Goal: Use online tool/utility: Utilize a website feature to perform a specific function

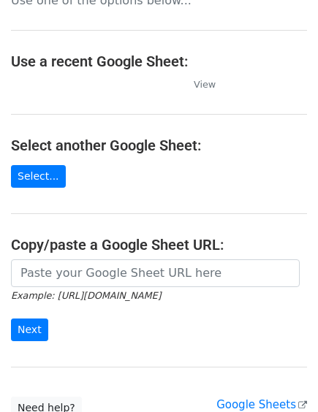
scroll to position [81, 0]
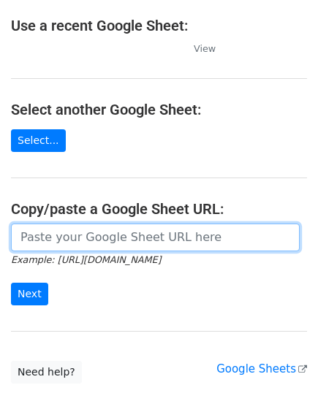
click at [42, 241] on input "url" at bounding box center [155, 238] width 289 height 28
paste input "https://docs.google.com/spreadsheets/d/1met2i_l7fcUVkogeZzhrZnhwtn3z5s_p_SOGe5i…"
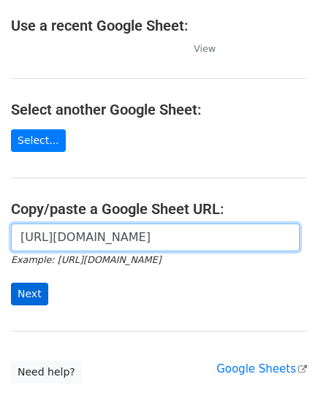
type input "https://docs.google.com/spreadsheets/d/1met2i_l7fcUVkogeZzhrZnhwtn3z5s_p_SOGe5i…"
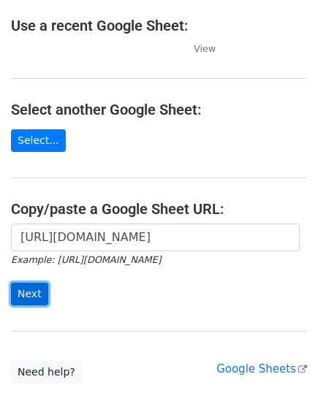
click at [42, 286] on input "Next" at bounding box center [29, 294] width 37 height 23
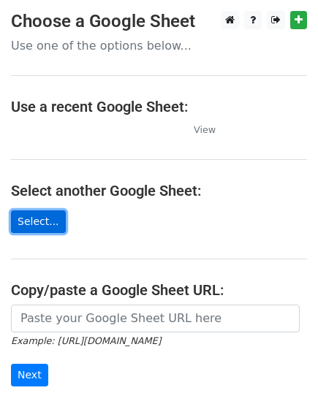
click at [54, 227] on link "Select..." at bounding box center [38, 222] width 55 height 23
click at [37, 220] on link "Select..." at bounding box center [38, 222] width 55 height 23
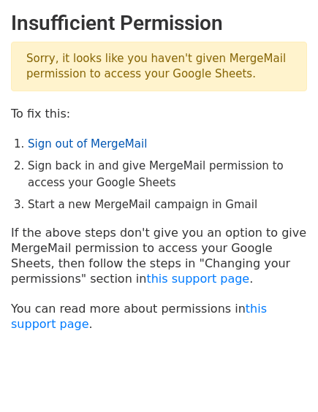
click at [81, 148] on link "Sign out of MergeMail" at bounding box center [87, 143] width 119 height 13
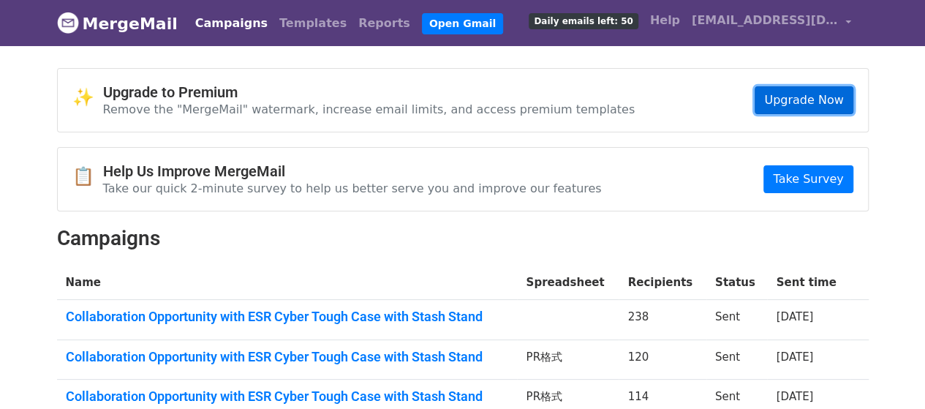
click at [799, 93] on link "Upgrade Now" at bounding box center [804, 100] width 98 height 28
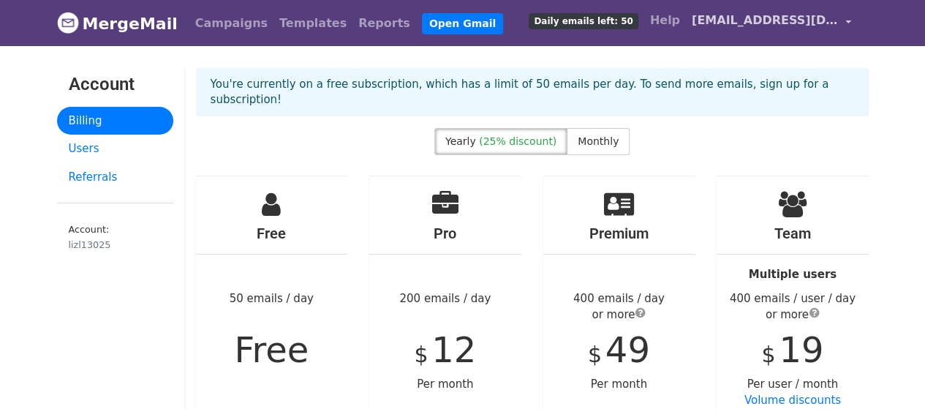
click at [819, 24] on span "[EMAIL_ADDRESS][DOMAIN_NAME]" at bounding box center [765, 21] width 146 height 18
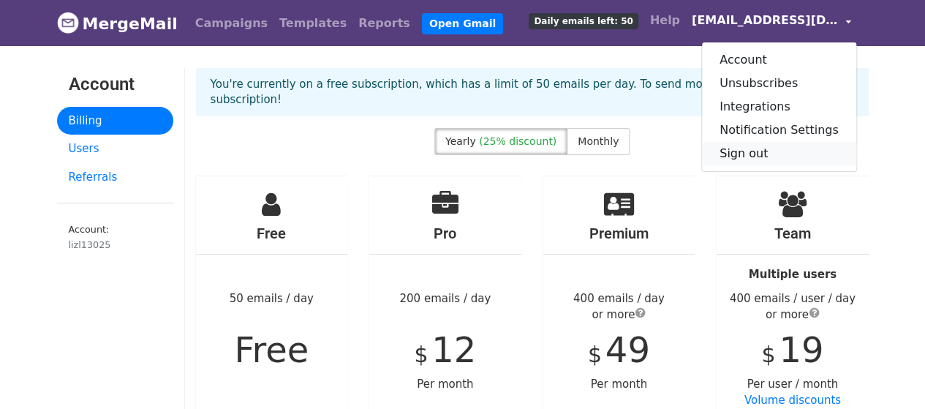
click at [750, 153] on link "Sign out" at bounding box center [779, 153] width 154 height 23
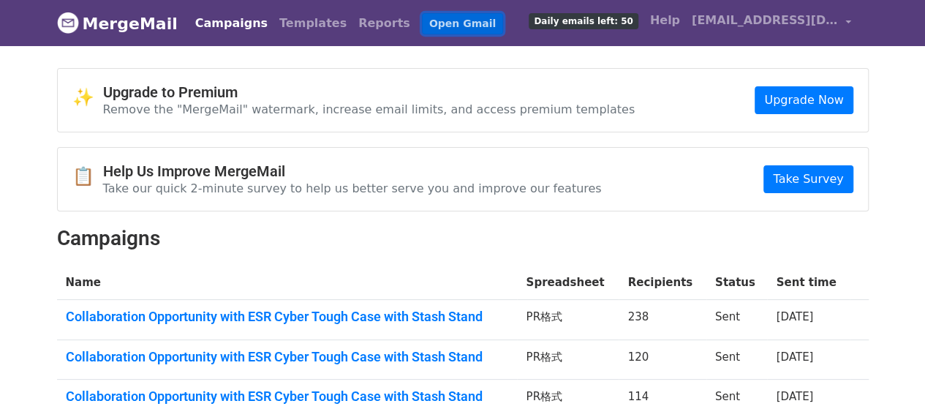
click at [422, 24] on link "Open Gmail" at bounding box center [462, 23] width 81 height 21
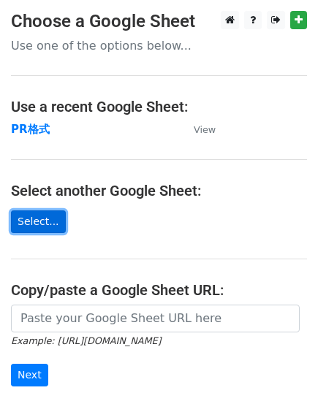
click at [35, 223] on link "Select..." at bounding box center [38, 222] width 55 height 23
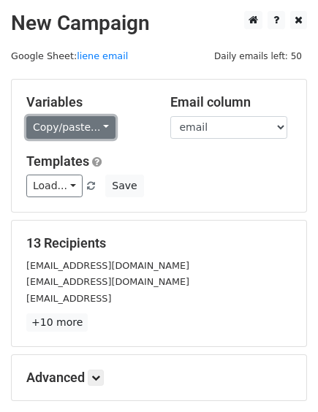
click at [95, 129] on link "Copy/paste..." at bounding box center [70, 127] width 89 height 23
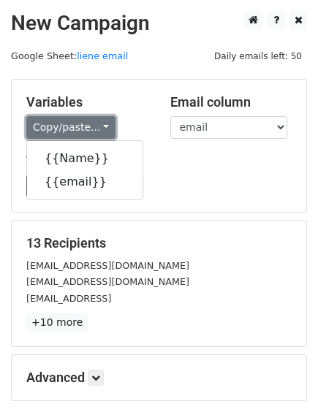
click at [95, 129] on link "Copy/paste..." at bounding box center [70, 127] width 89 height 23
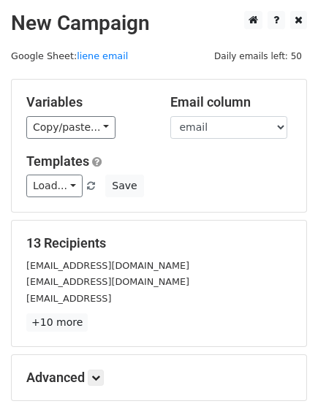
click at [157, 166] on h5 "Templates" at bounding box center [158, 162] width 265 height 16
click at [64, 189] on link "Load..." at bounding box center [54, 186] width 56 height 23
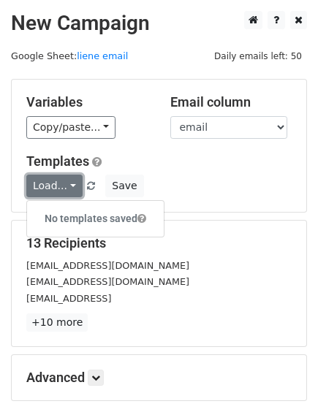
click at [64, 185] on link "Load..." at bounding box center [54, 186] width 56 height 23
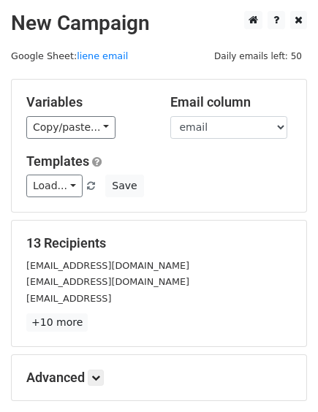
click at [192, 192] on div "Load... No templates saved Save" at bounding box center [158, 186] width 287 height 23
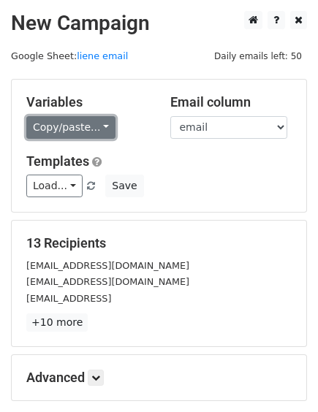
click at [51, 137] on link "Copy/paste..." at bounding box center [70, 127] width 89 height 23
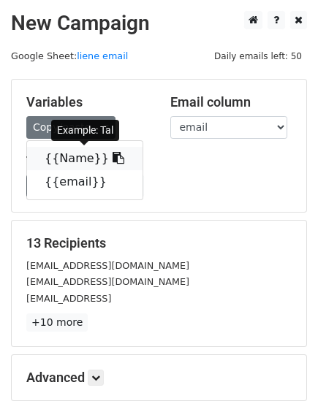
click at [68, 159] on link "{{Name}}" at bounding box center [85, 158] width 116 height 23
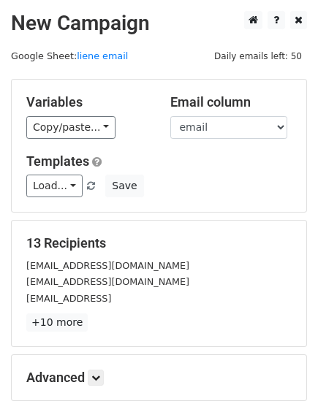
click at [255, 186] on div "Load... No templates saved Save" at bounding box center [158, 186] width 287 height 23
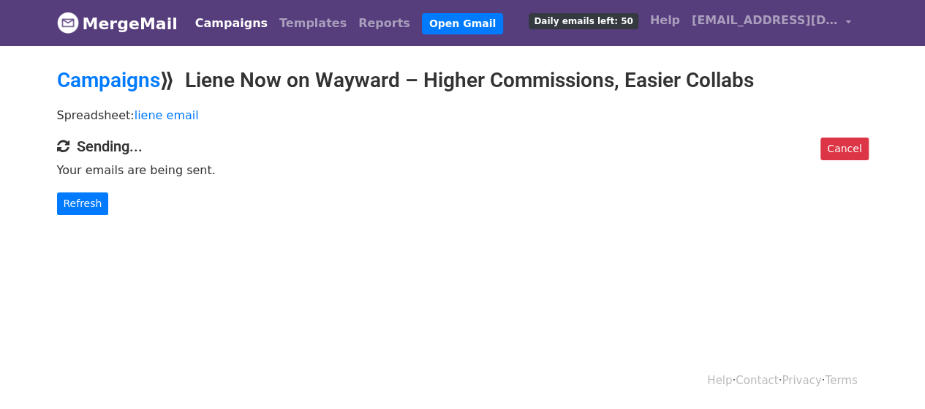
scroll to position [1, 0]
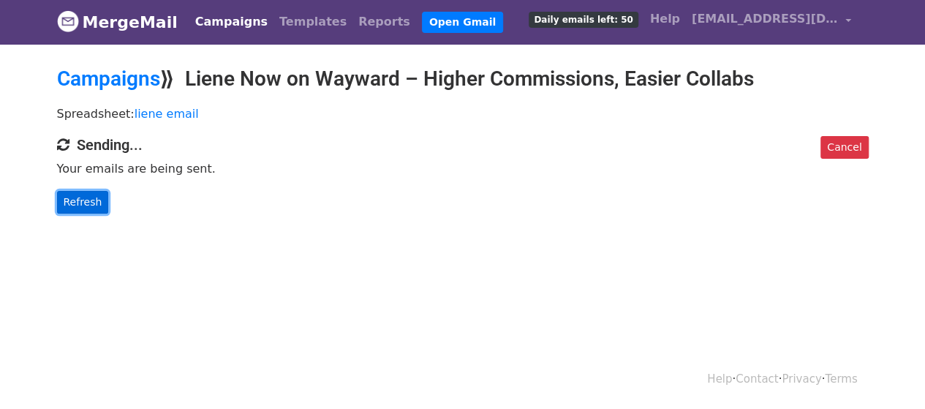
click at [100, 198] on link "Refresh" at bounding box center [83, 202] width 52 height 23
